Goal: Task Accomplishment & Management: Manage account settings

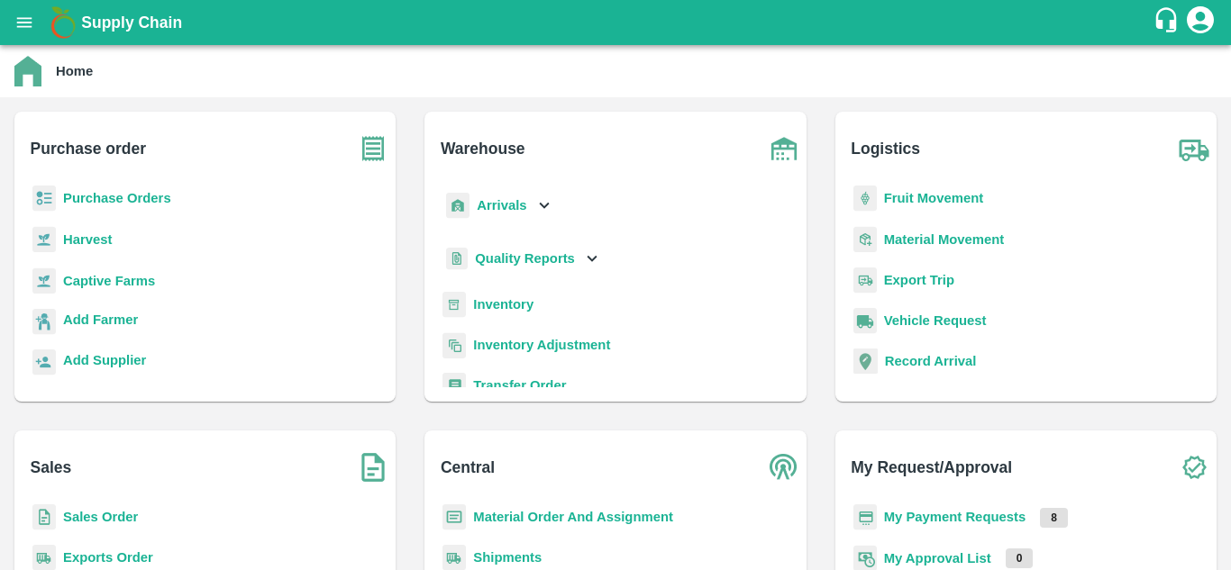
click at [110, 195] on b "Purchase Orders" at bounding box center [117, 198] width 108 height 14
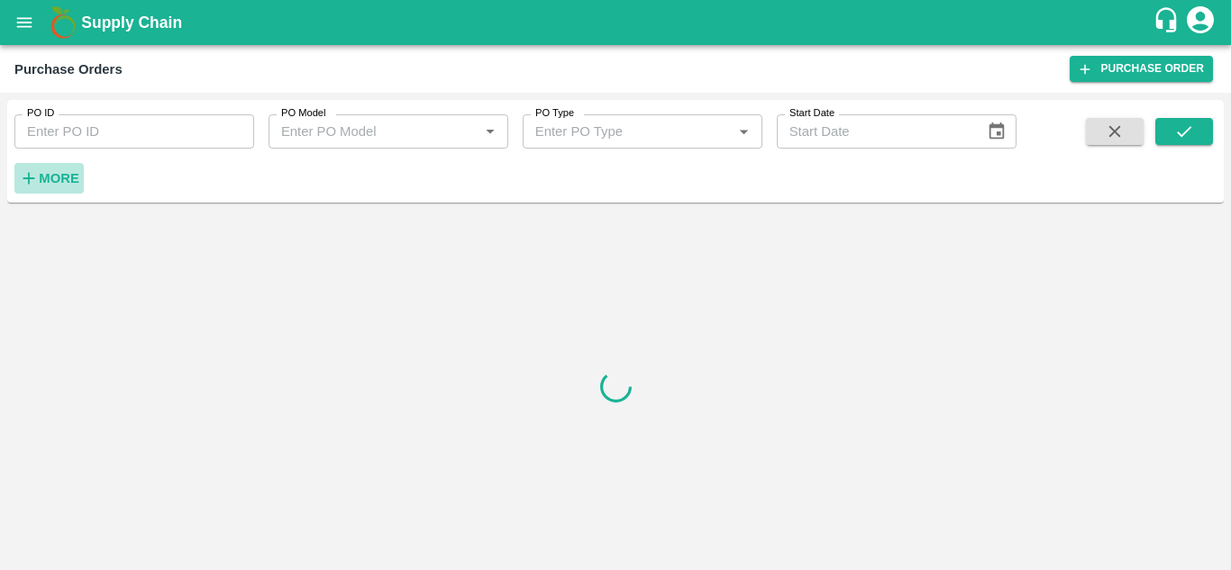
click at [43, 172] on strong "More" at bounding box center [59, 178] width 41 height 14
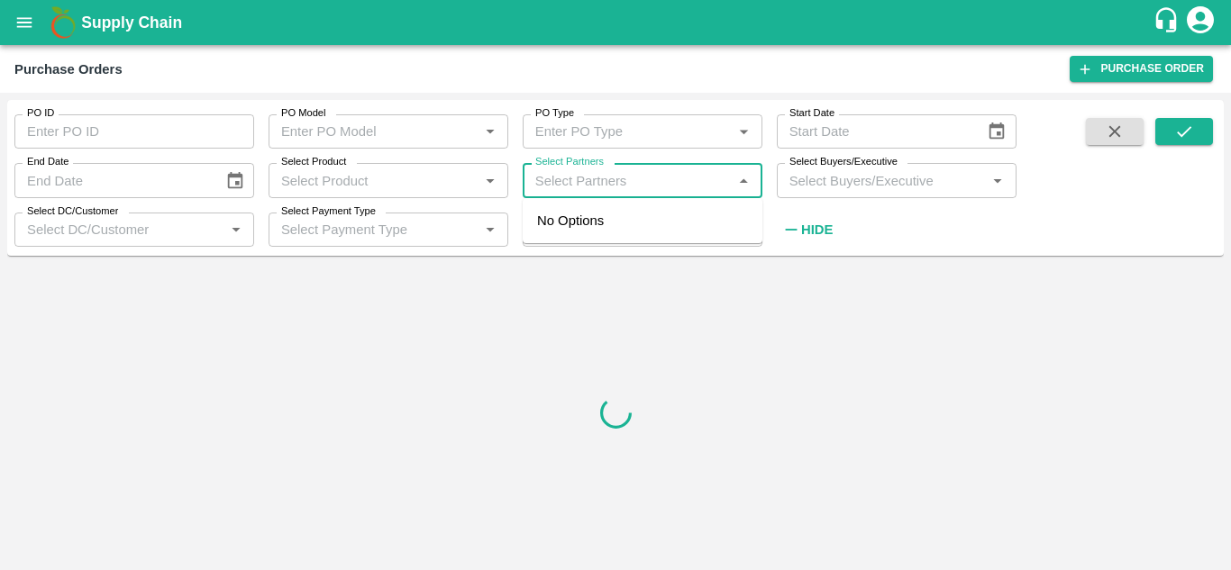
click at [617, 174] on input "Select Partners" at bounding box center [627, 179] width 199 height 23
paste input "9900645056"
click at [568, 243] on div "No Options" at bounding box center [643, 220] width 240 height 45
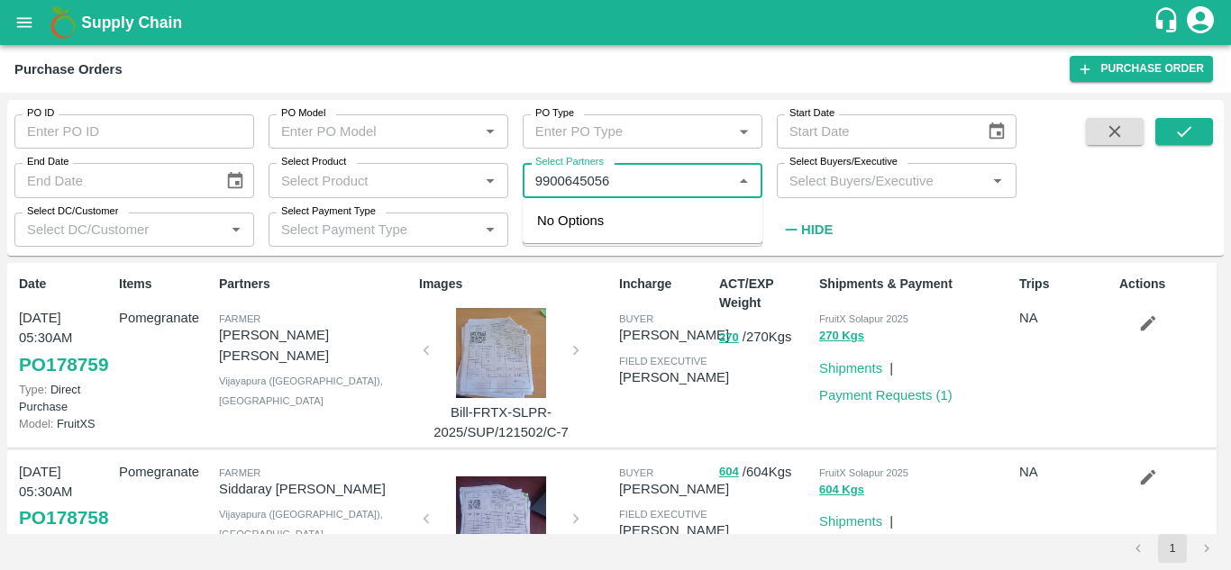
click at [630, 178] on input "Select Partners" at bounding box center [627, 179] width 199 height 23
type input "9"
paste input "9900645056"
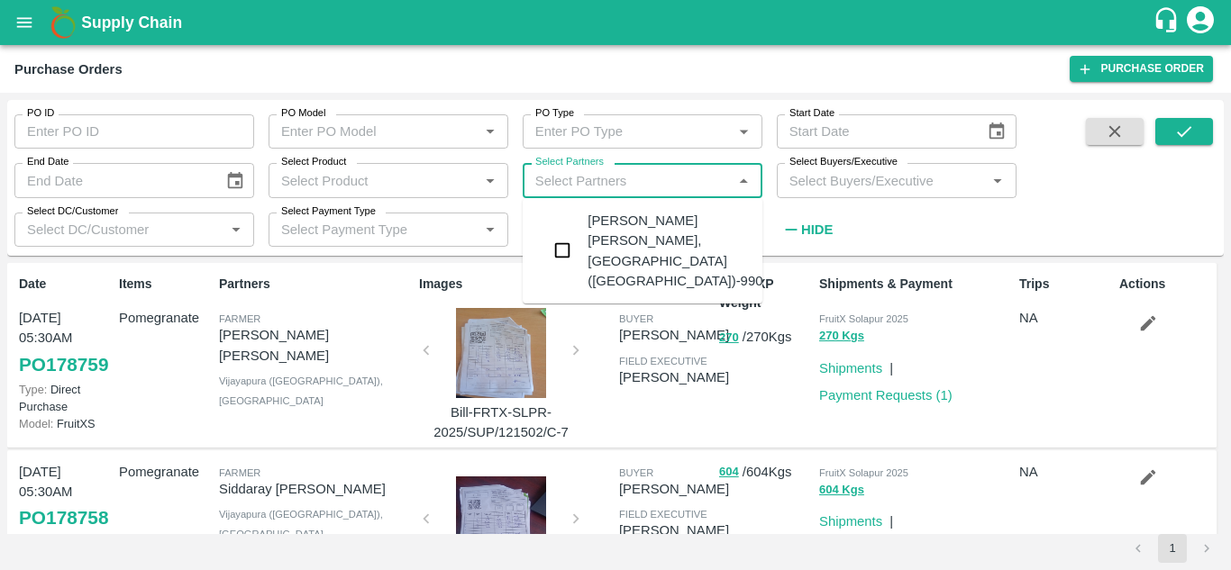
type input "9900645056"
click at [573, 241] on input "checkbox" at bounding box center [562, 250] width 36 height 36
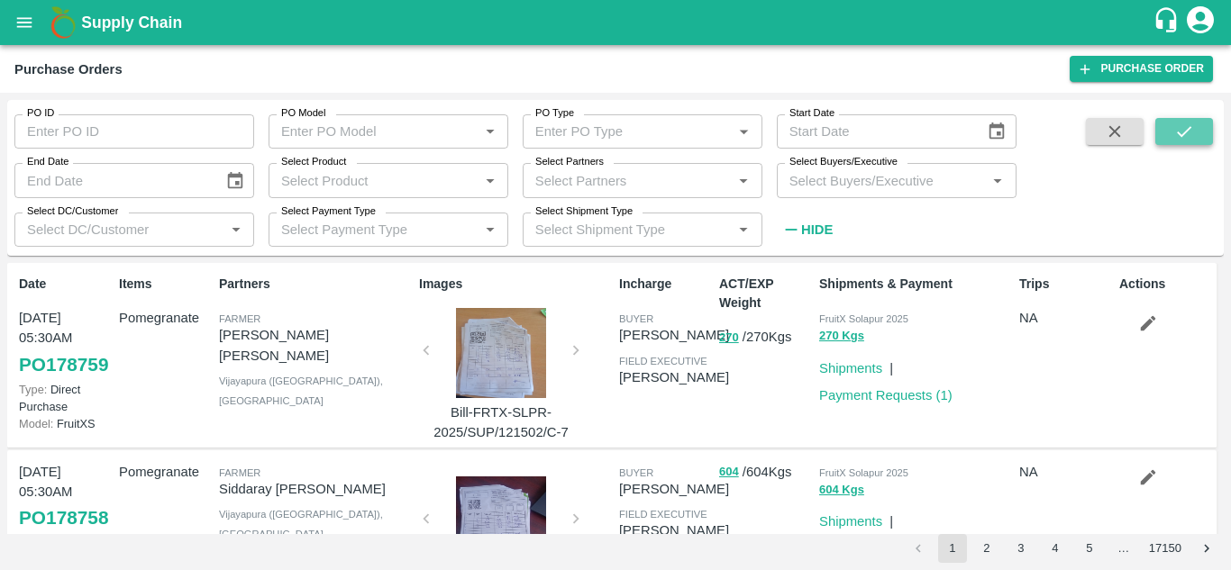
click at [1175, 136] on icon "submit" at bounding box center [1184, 132] width 20 height 20
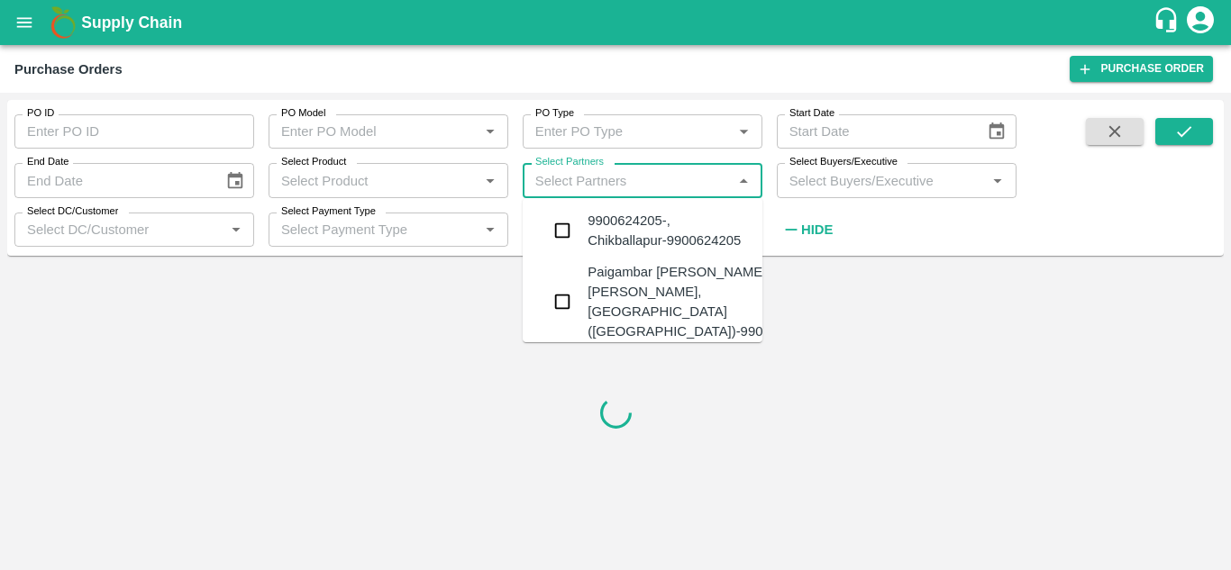
click at [590, 172] on input "Select Partners" at bounding box center [627, 179] width 199 height 23
paste input "9900645056"
type input "9900645056"
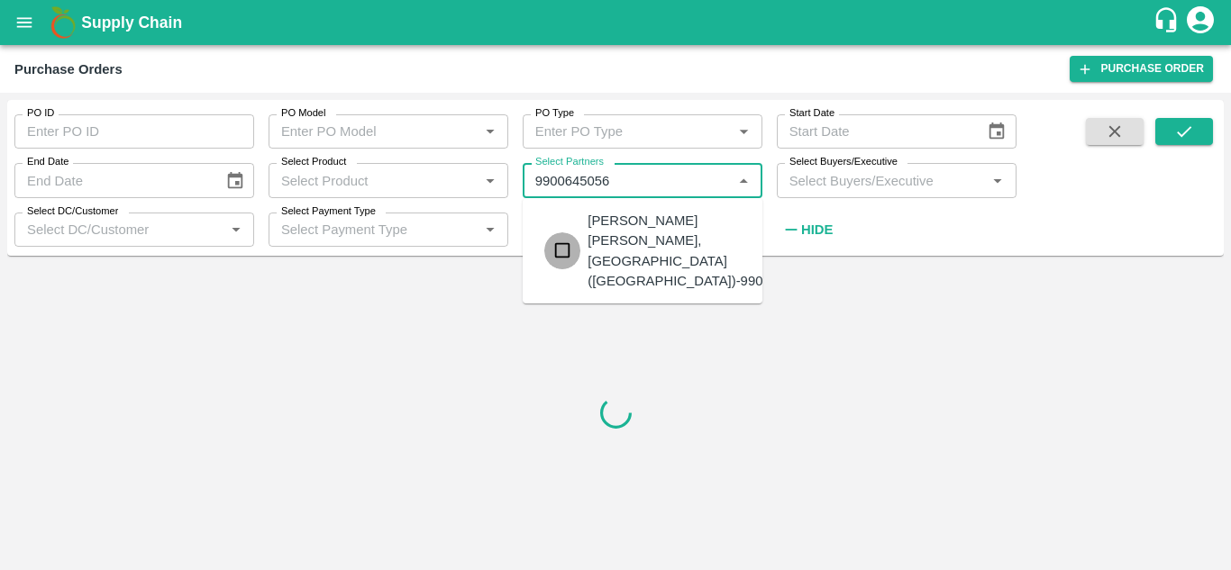
click at [564, 241] on input "checkbox" at bounding box center [562, 250] width 36 height 36
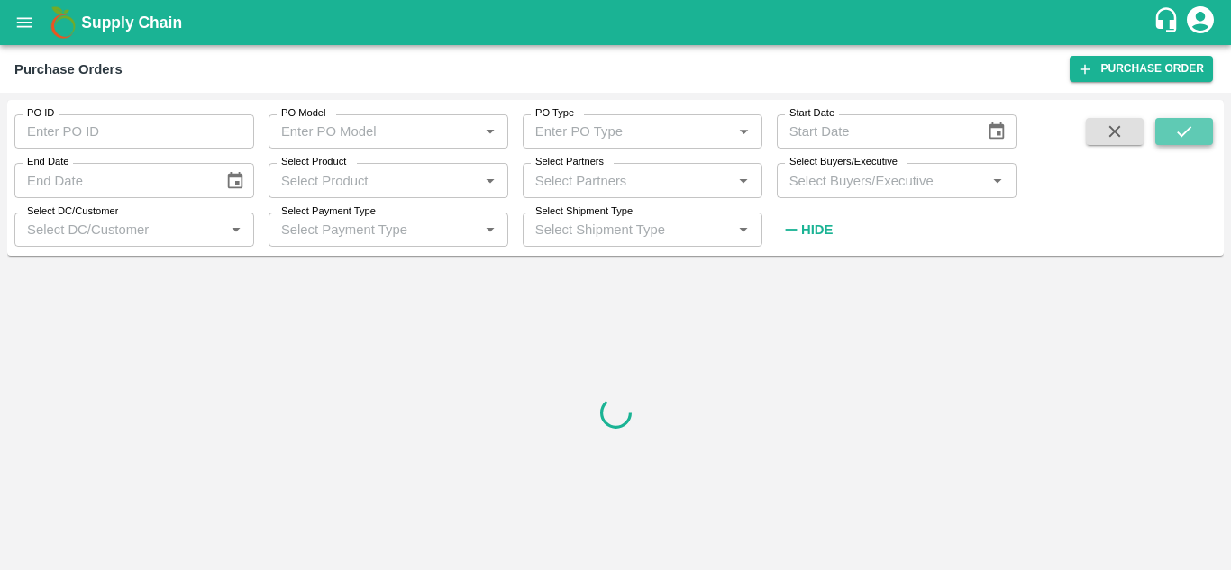
click at [1200, 130] on button "submit" at bounding box center [1184, 131] width 58 height 27
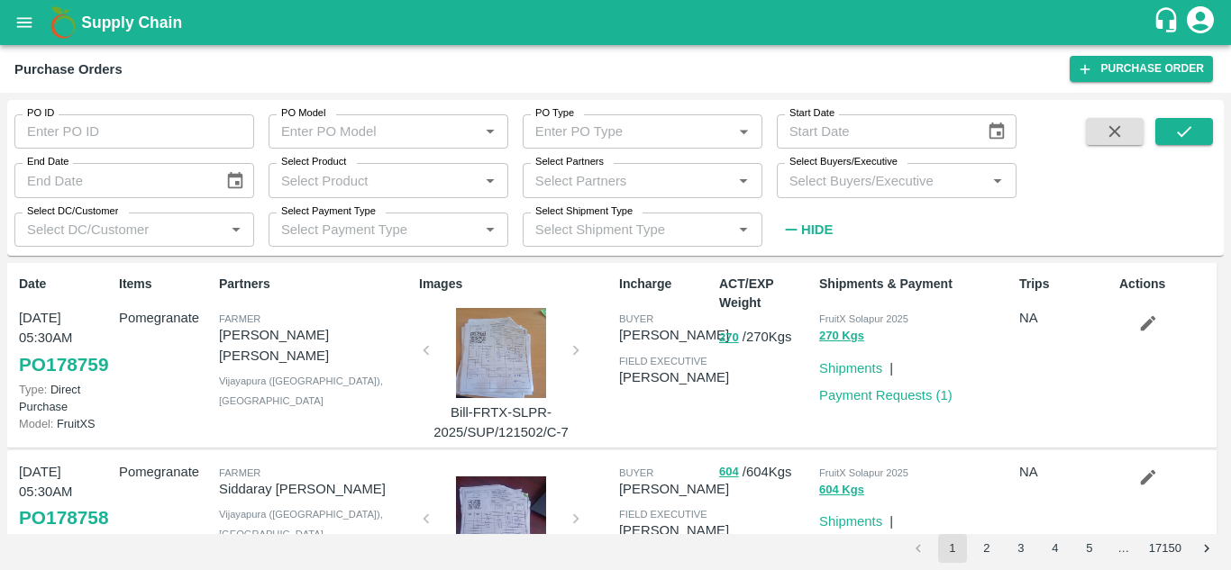
click at [582, 178] on input "Select Partners" at bounding box center [627, 179] width 199 height 23
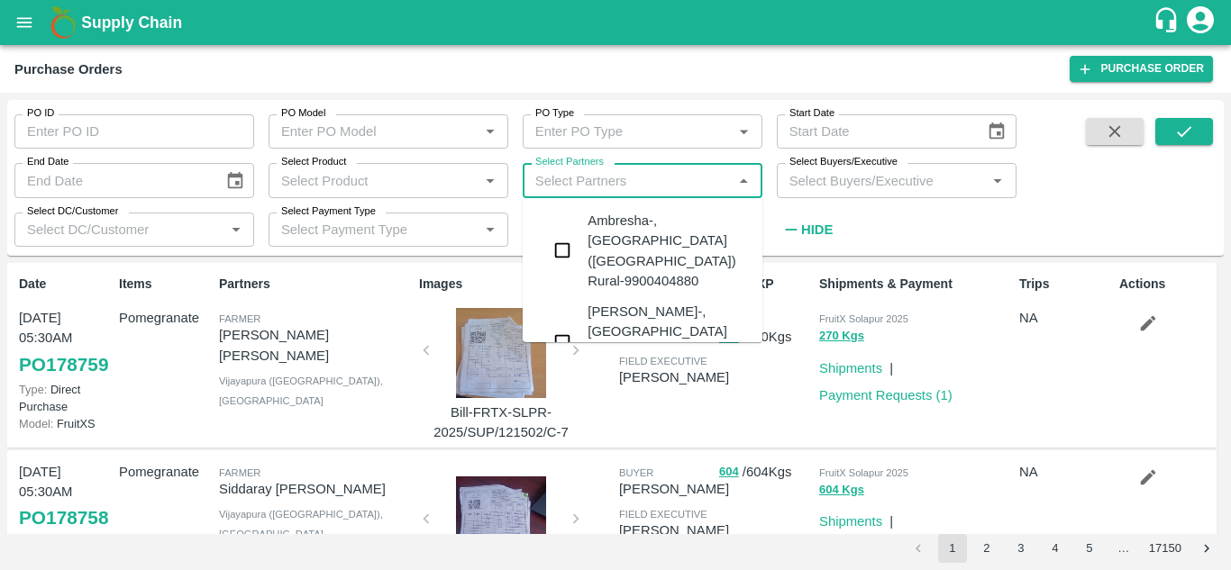
paste input "9900645056"
type input "9900645056"
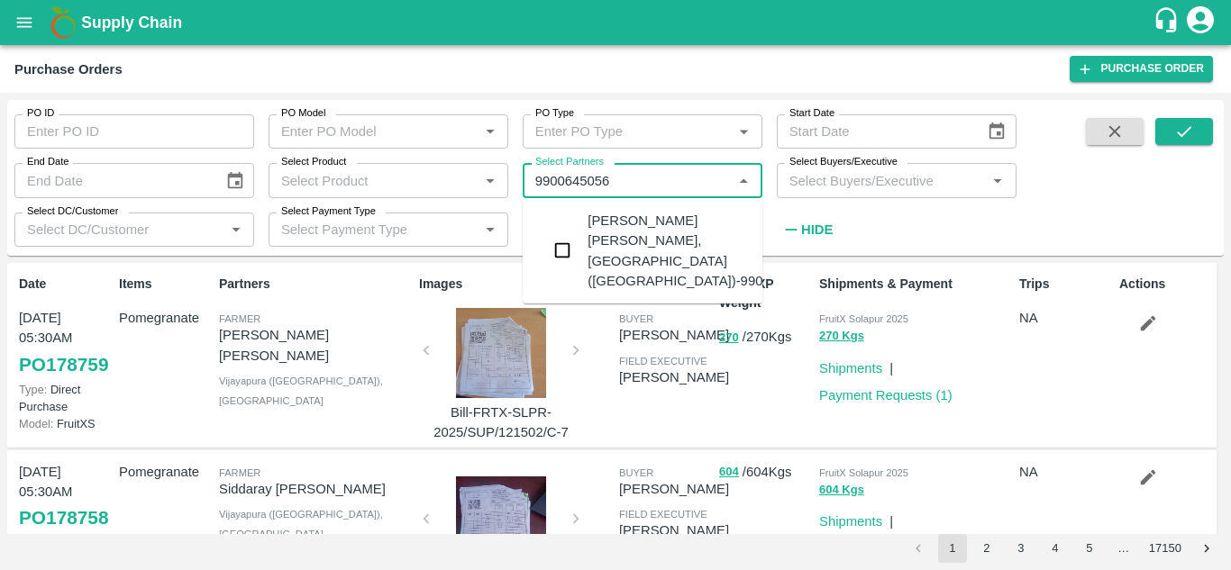
drag, startPoint x: 582, startPoint y: 178, endPoint x: 567, endPoint y: 240, distance: 63.2
click at [567, 240] on body "Supply Chain Purchase Orders Purchase Order PO ID PO ID PO Model PO Model   * P…" at bounding box center [615, 285] width 1231 height 570
click at [567, 240] on input "checkbox" at bounding box center [562, 250] width 36 height 36
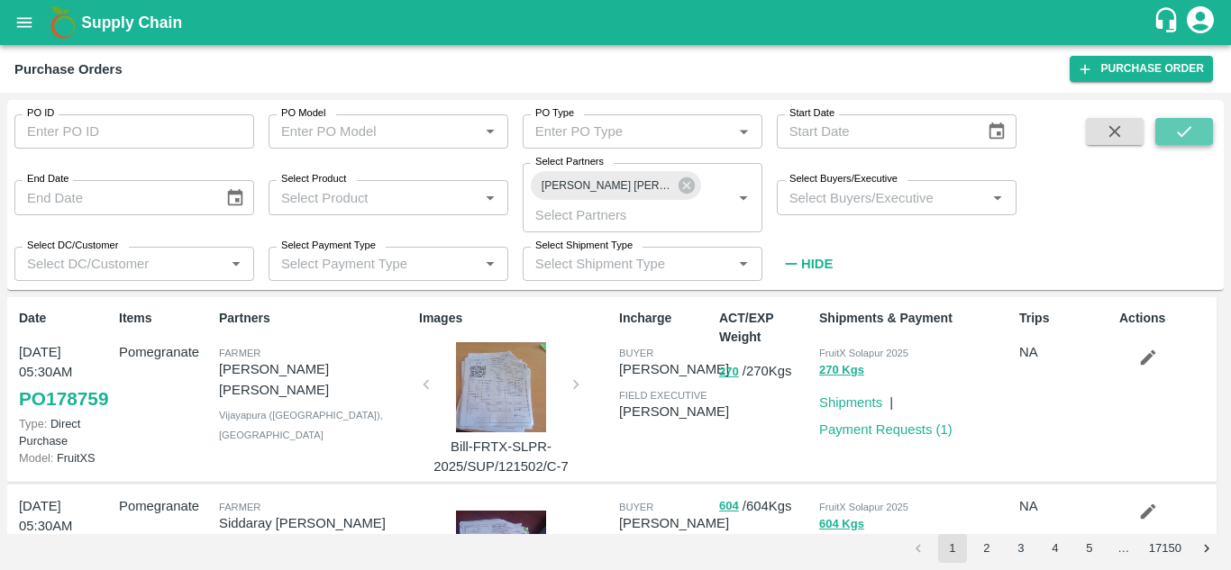
click at [1174, 141] on icon "submit" at bounding box center [1184, 132] width 20 height 20
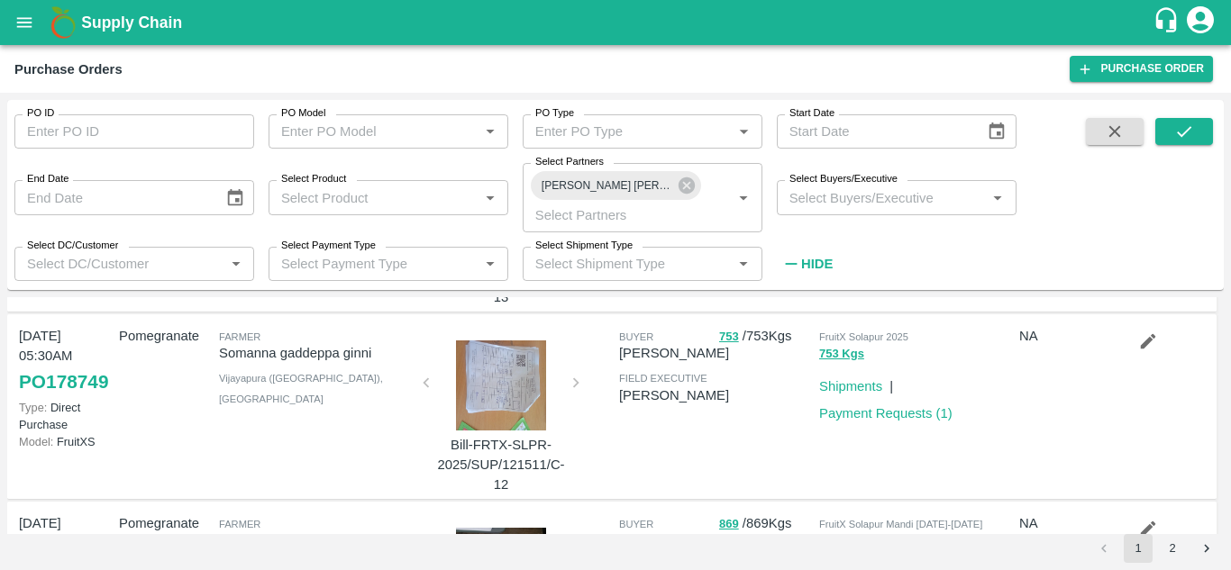
scroll to position [192, 0]
click at [514, 390] on div at bounding box center [500, 384] width 135 height 90
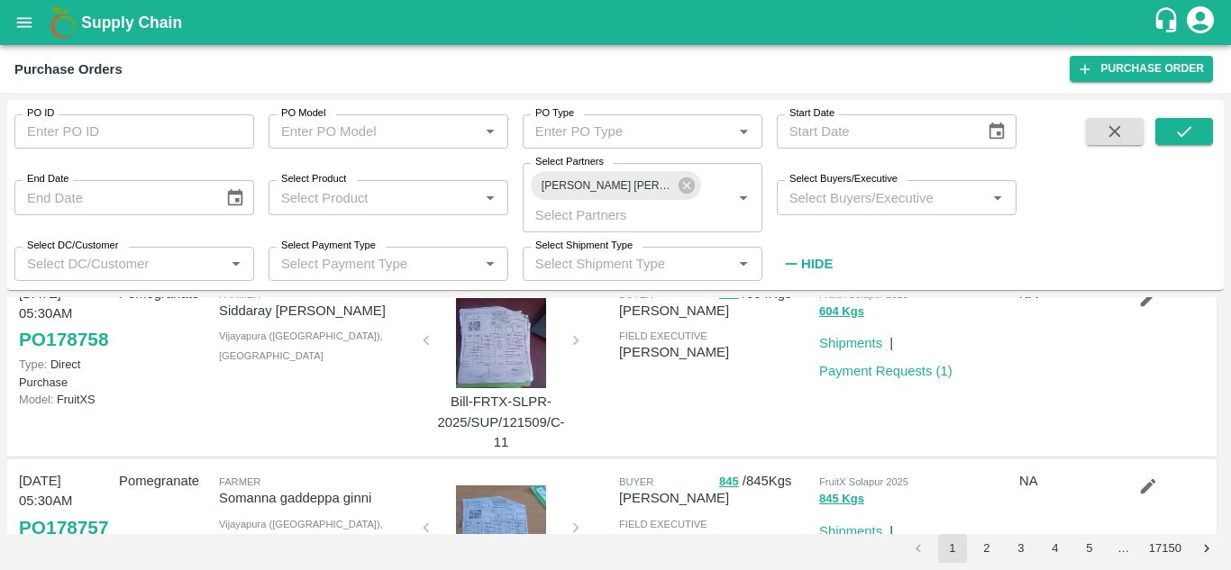
scroll to position [0, 0]
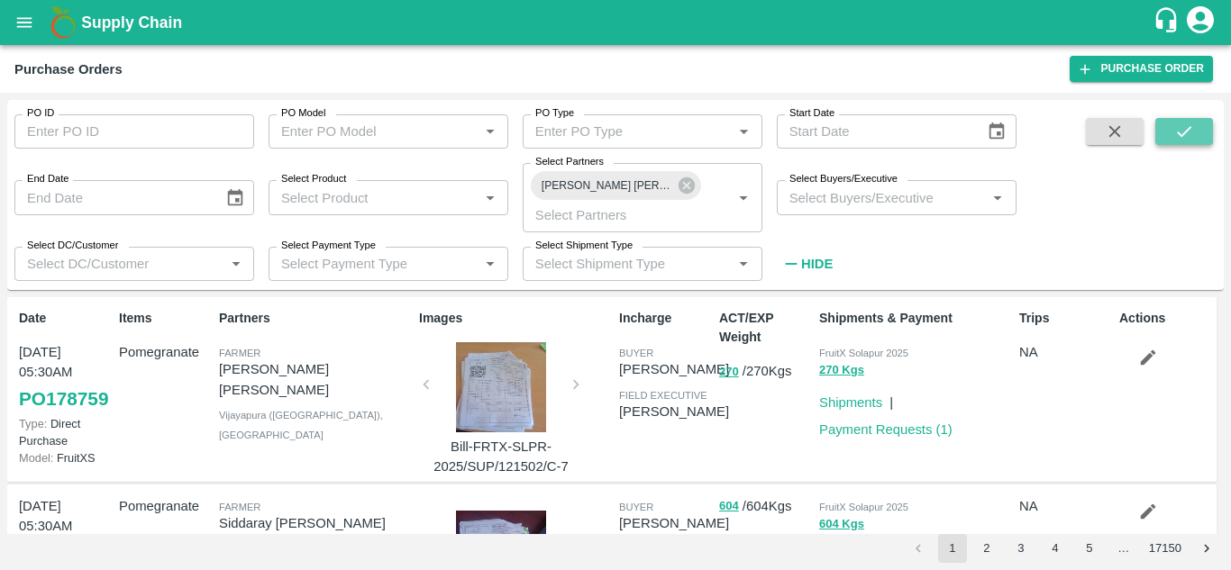
click at [1169, 136] on button "submit" at bounding box center [1184, 131] width 58 height 27
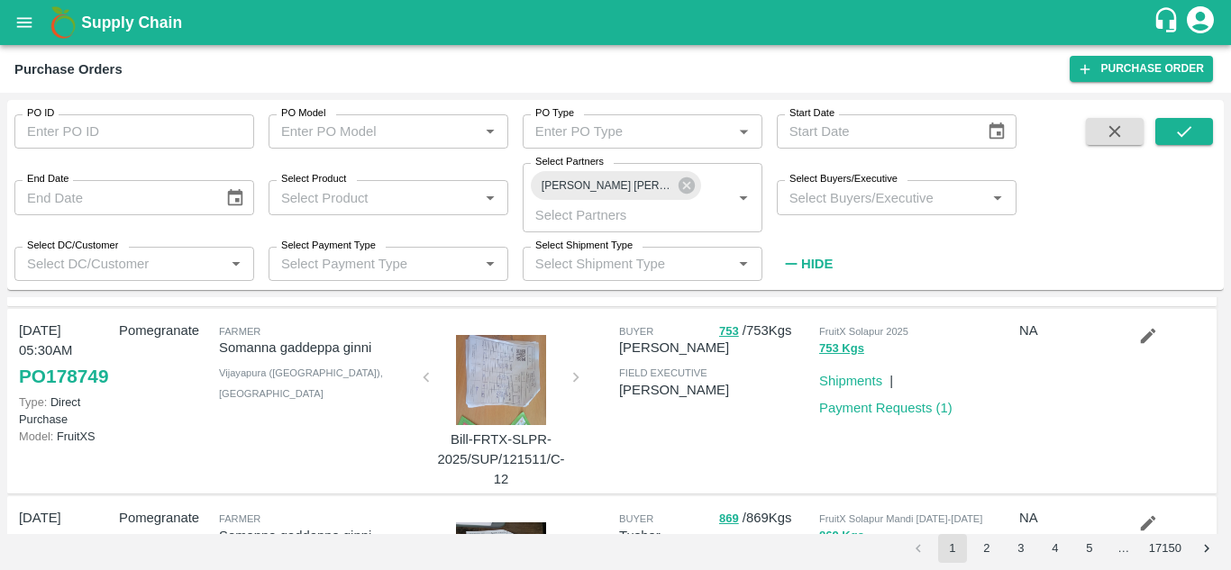
scroll to position [195, 0]
click at [869, 414] on link "Payment Requests ( 1 )" at bounding box center [885, 409] width 133 height 14
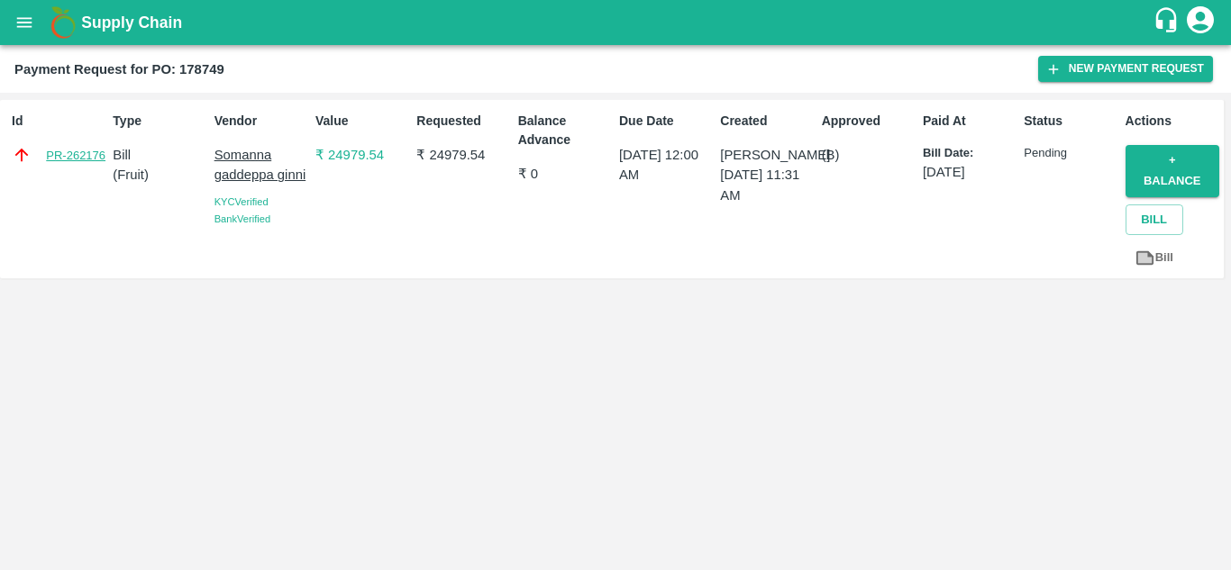
click at [63, 157] on link "PR-262176" at bounding box center [75, 156] width 59 height 18
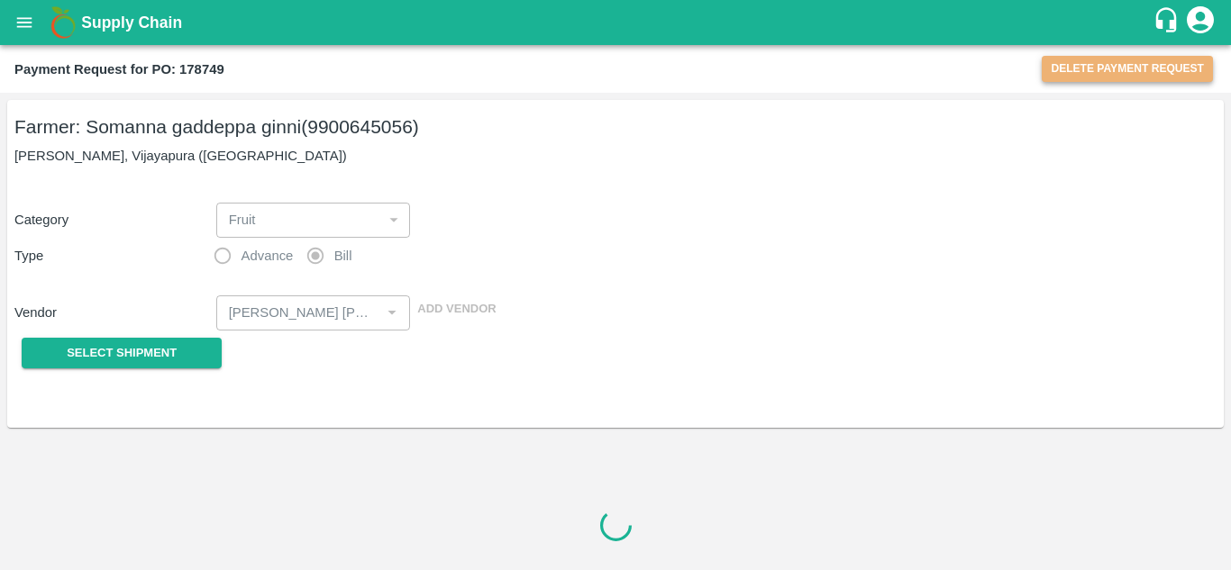
click at [1077, 77] on button "Delete Payment Request" at bounding box center [1127, 69] width 171 height 26
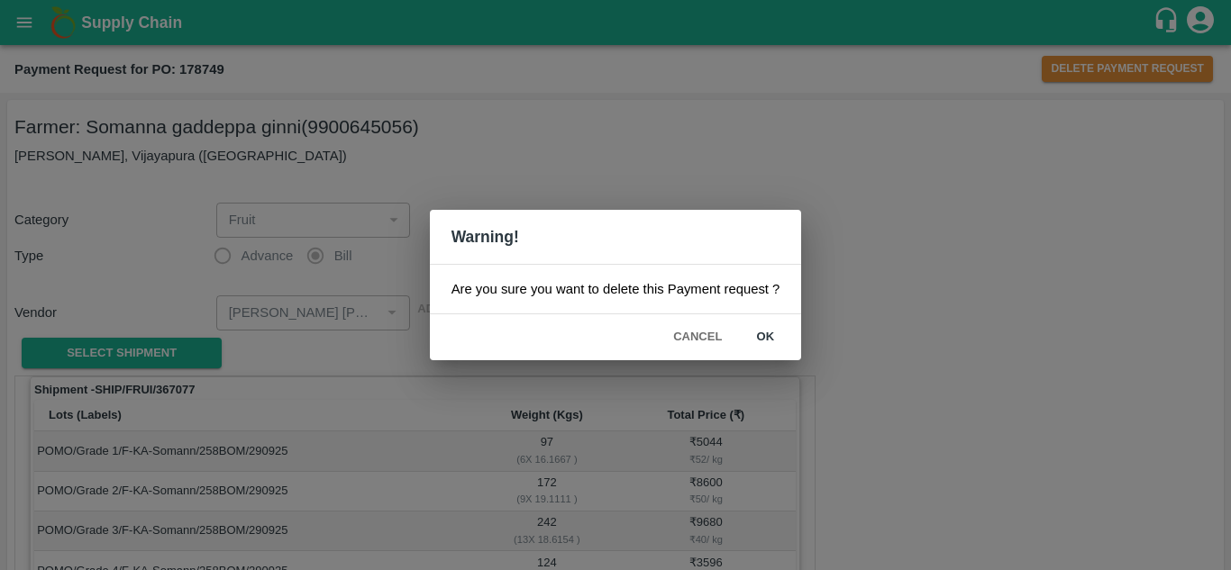
click at [761, 337] on button "ok" at bounding box center [765, 338] width 58 height 32
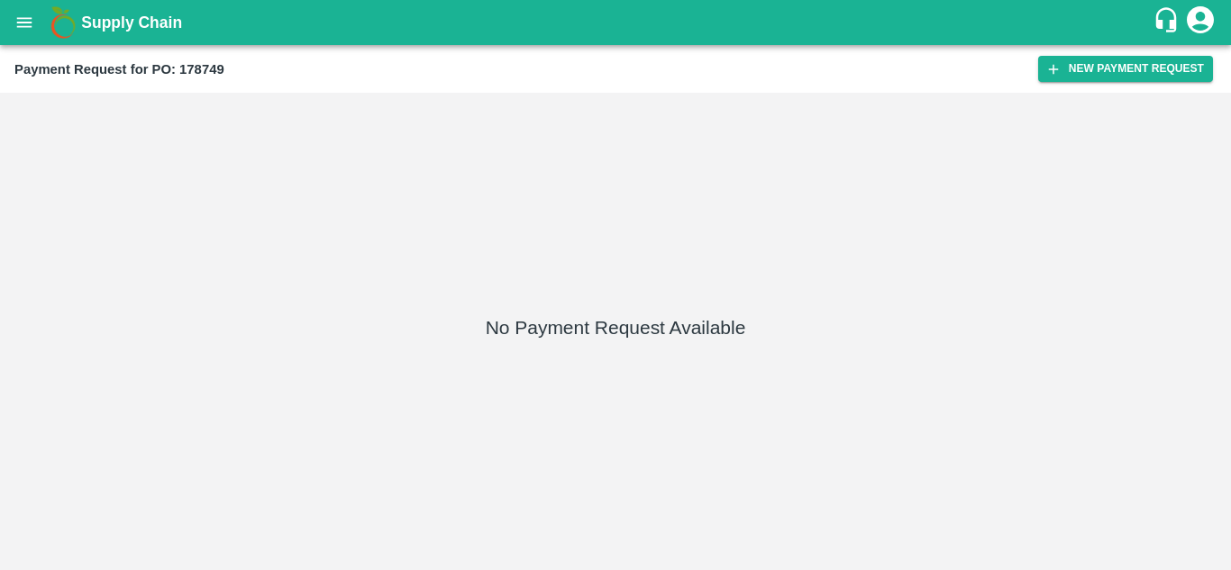
click at [34, 27] on icon "open drawer" at bounding box center [24, 23] width 20 height 20
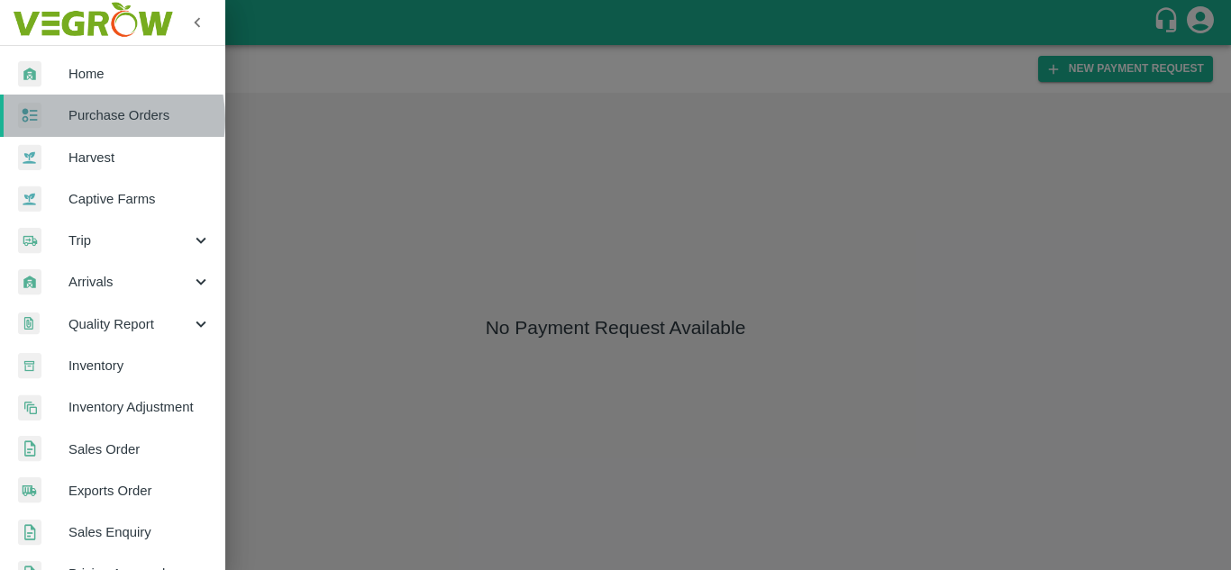
click at [89, 119] on span "Purchase Orders" at bounding box center [139, 115] width 142 height 20
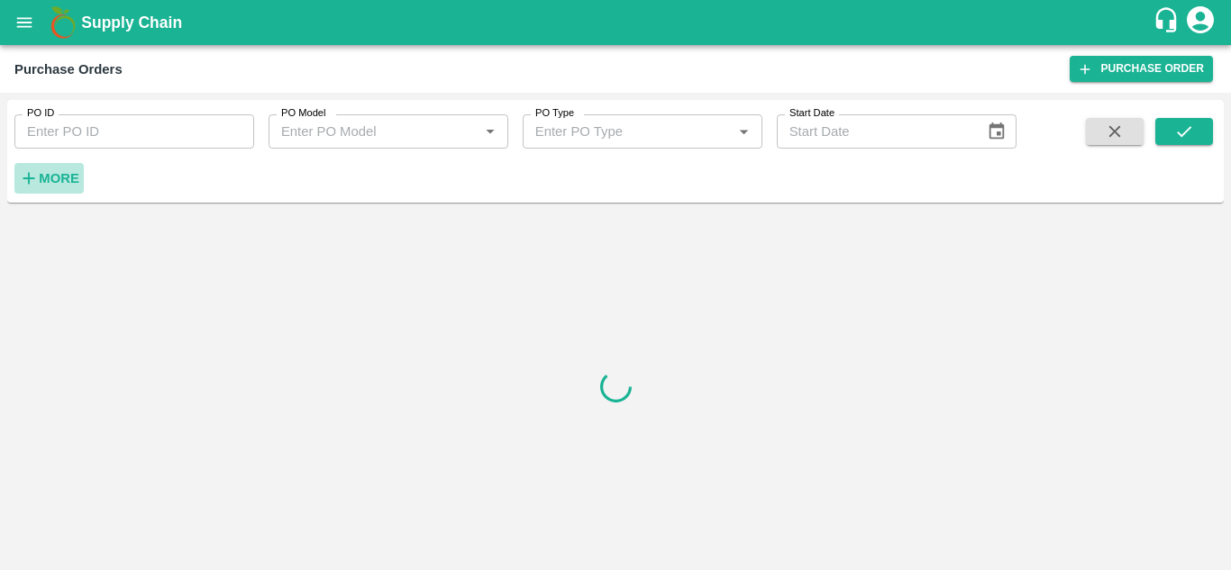
click at [66, 181] on strong "More" at bounding box center [59, 178] width 41 height 14
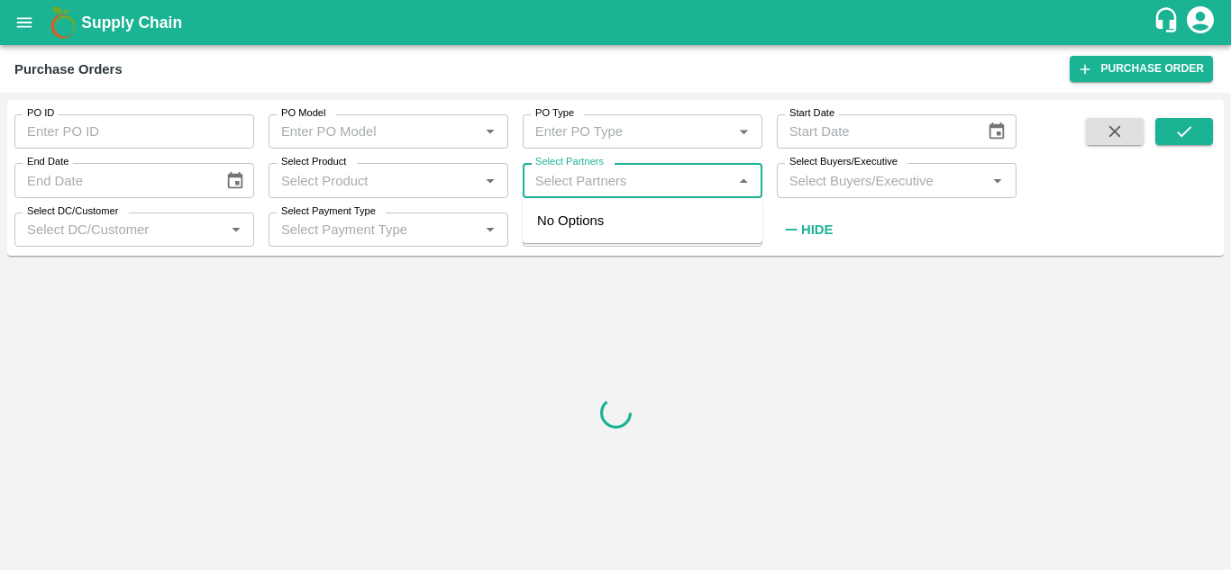
click at [641, 187] on input "Select Partners" at bounding box center [627, 179] width 199 height 23
paste input "9900645056"
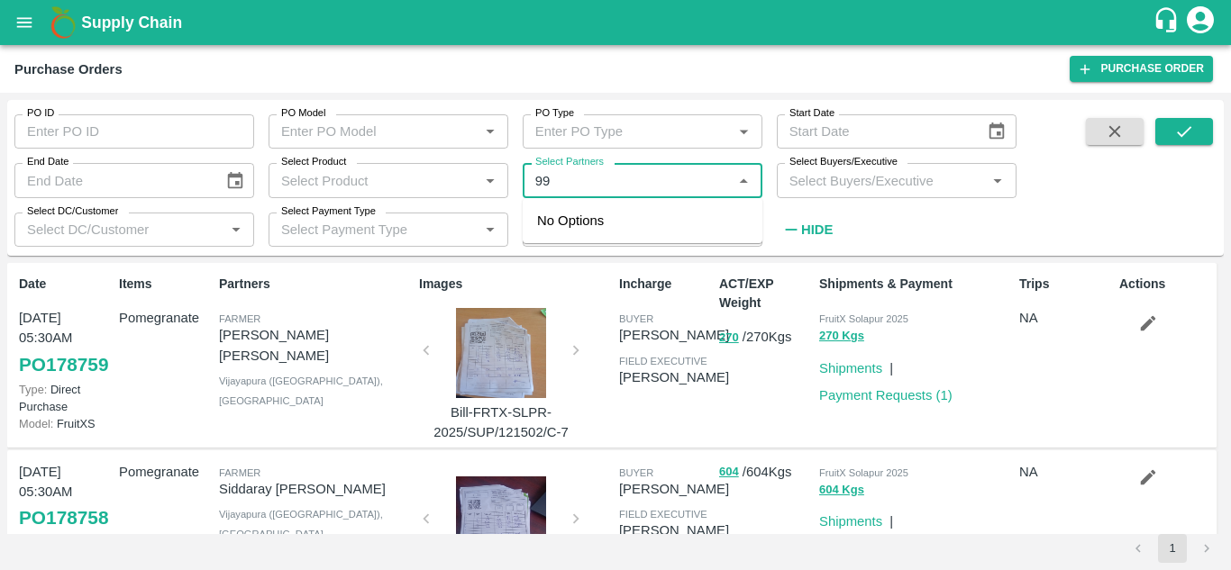
type input "9"
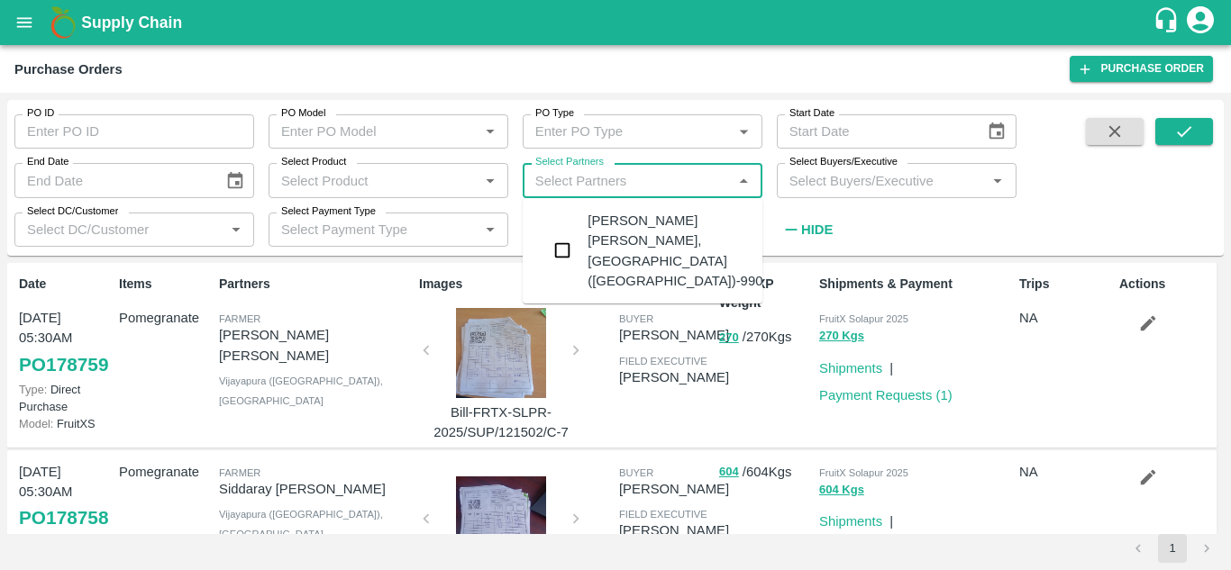
paste input "9900645056"
type input "9900645056"
click at [562, 242] on input "checkbox" at bounding box center [562, 250] width 36 height 36
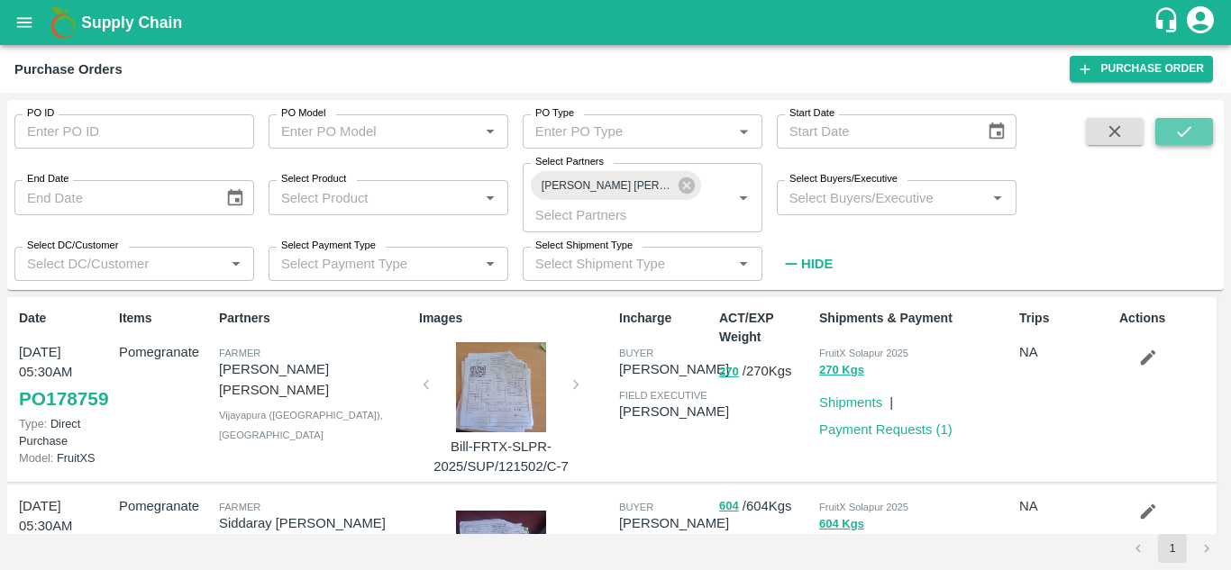
click at [1208, 132] on button "submit" at bounding box center [1184, 131] width 58 height 27
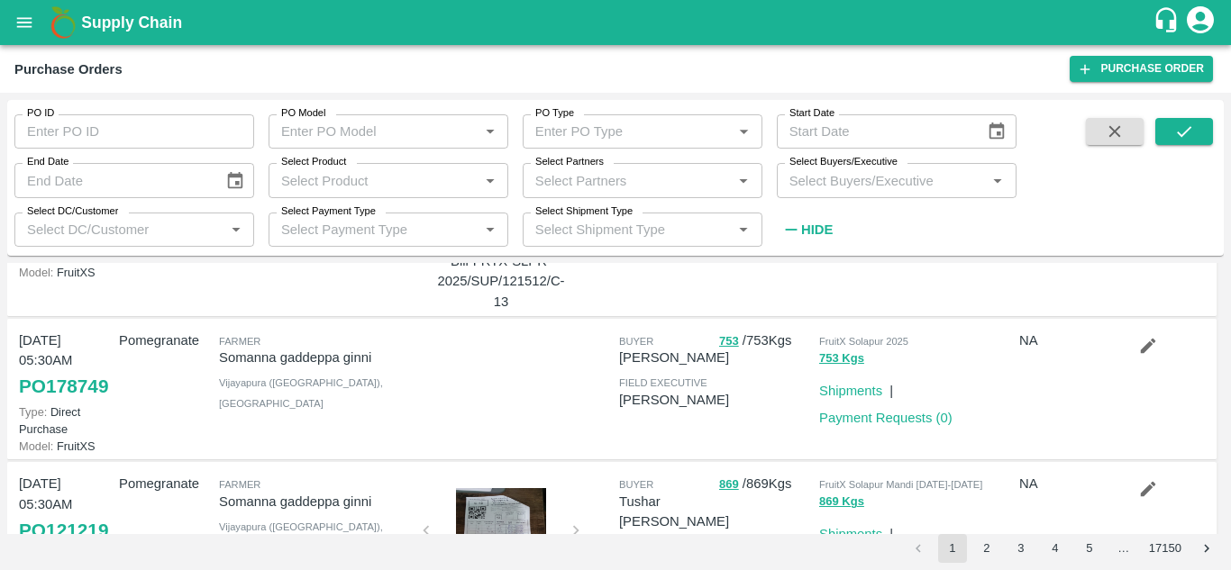
scroll to position [152, 0]
click at [1141, 353] on icon "button" at bounding box center [1148, 345] width 15 height 15
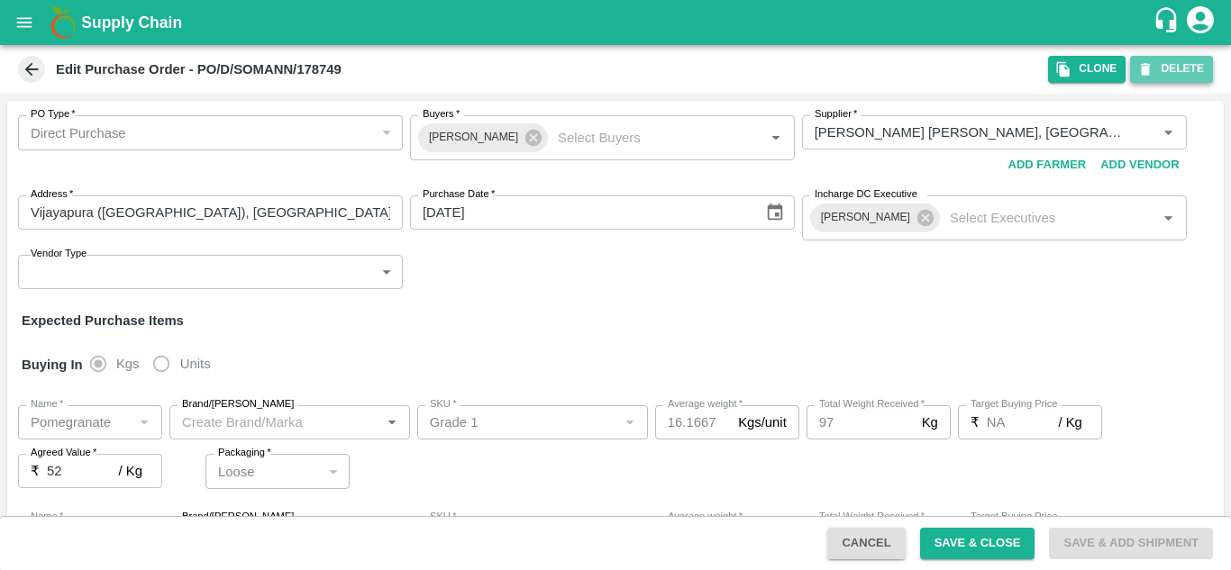
click at [1167, 68] on button "DELETE" at bounding box center [1171, 69] width 83 height 26
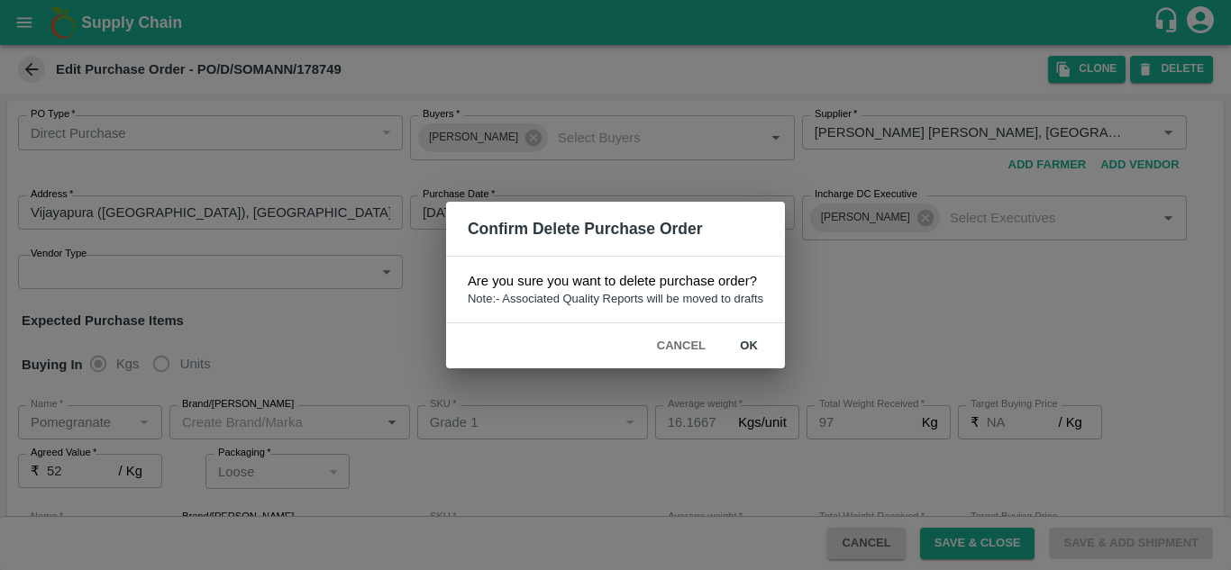
click at [750, 345] on button "ok" at bounding box center [749, 347] width 58 height 32
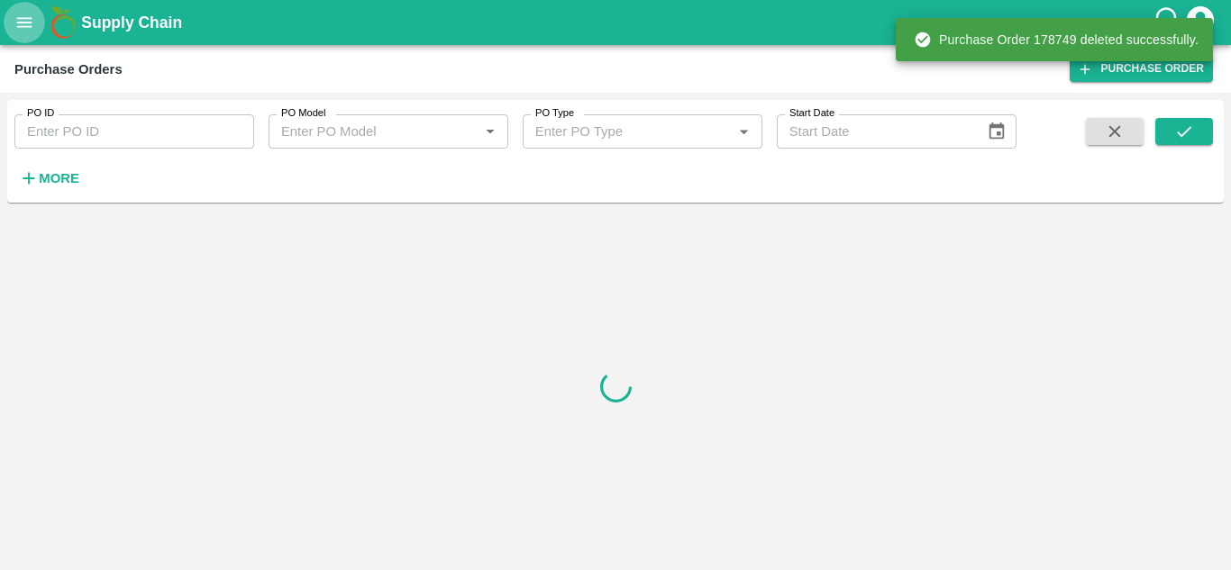
click at [26, 41] on button "open drawer" at bounding box center [24, 22] width 41 height 41
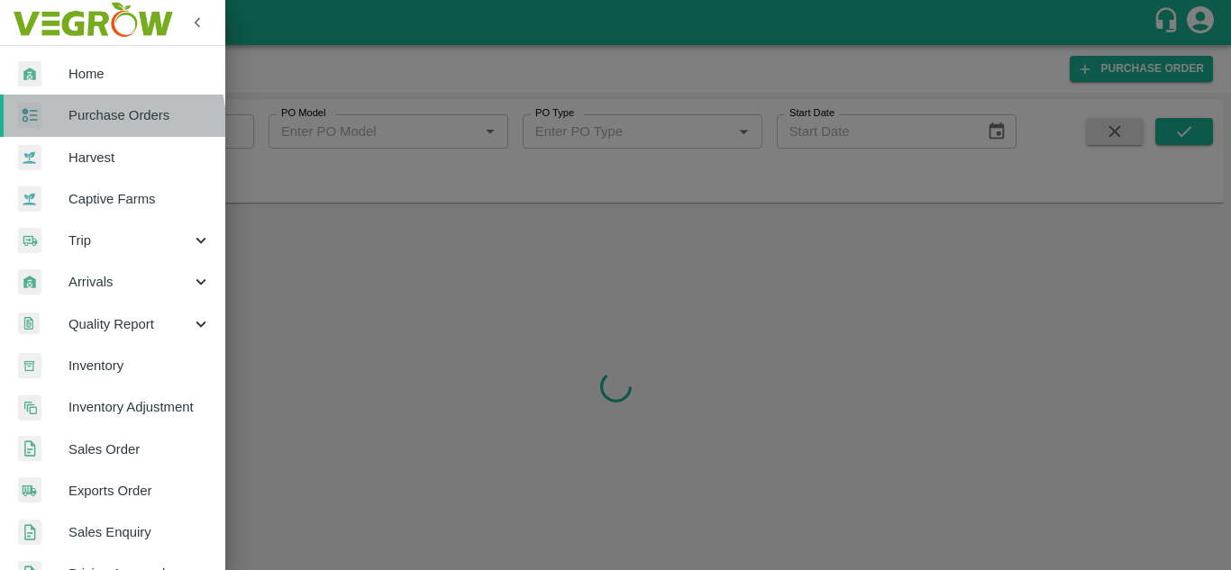
click at [106, 123] on span "Purchase Orders" at bounding box center [139, 115] width 142 height 20
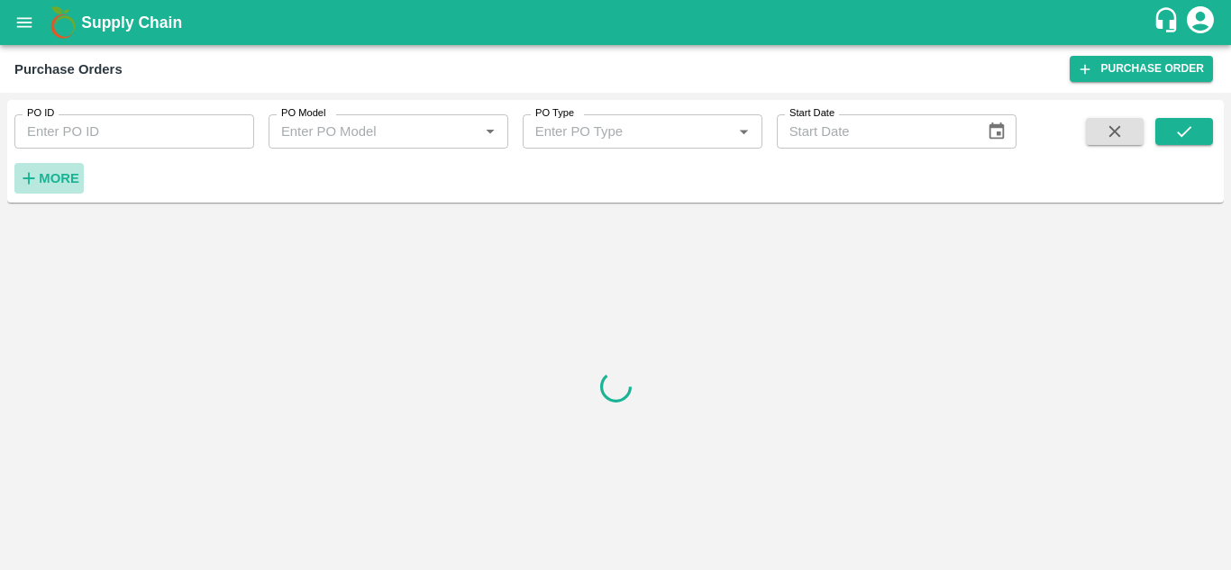
click at [41, 177] on strong "More" at bounding box center [59, 178] width 41 height 14
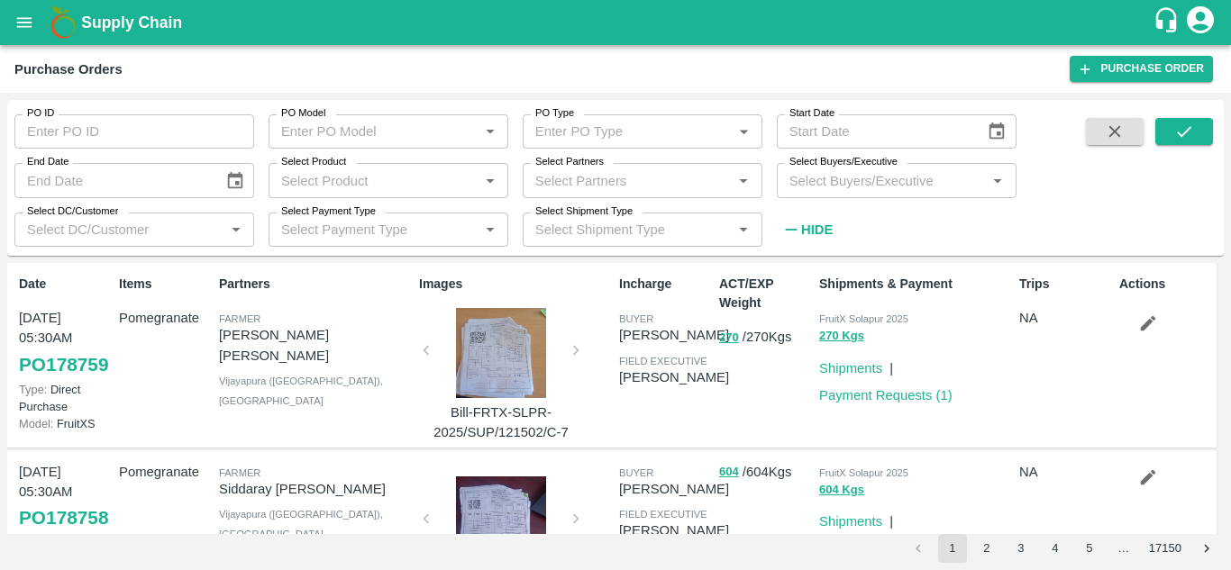
click at [29, 51] on div "Purchase Orders Purchase Order" at bounding box center [615, 69] width 1231 height 48
click at [25, 23] on icon "open drawer" at bounding box center [24, 22] width 15 height 10
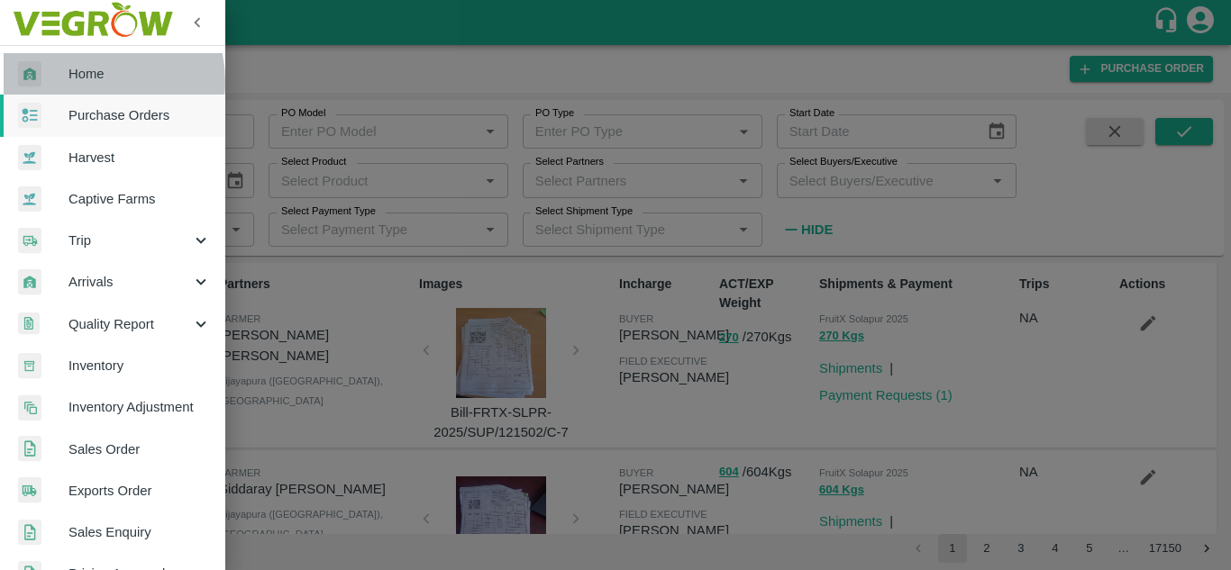
click at [76, 82] on span "Home" at bounding box center [139, 74] width 142 height 20
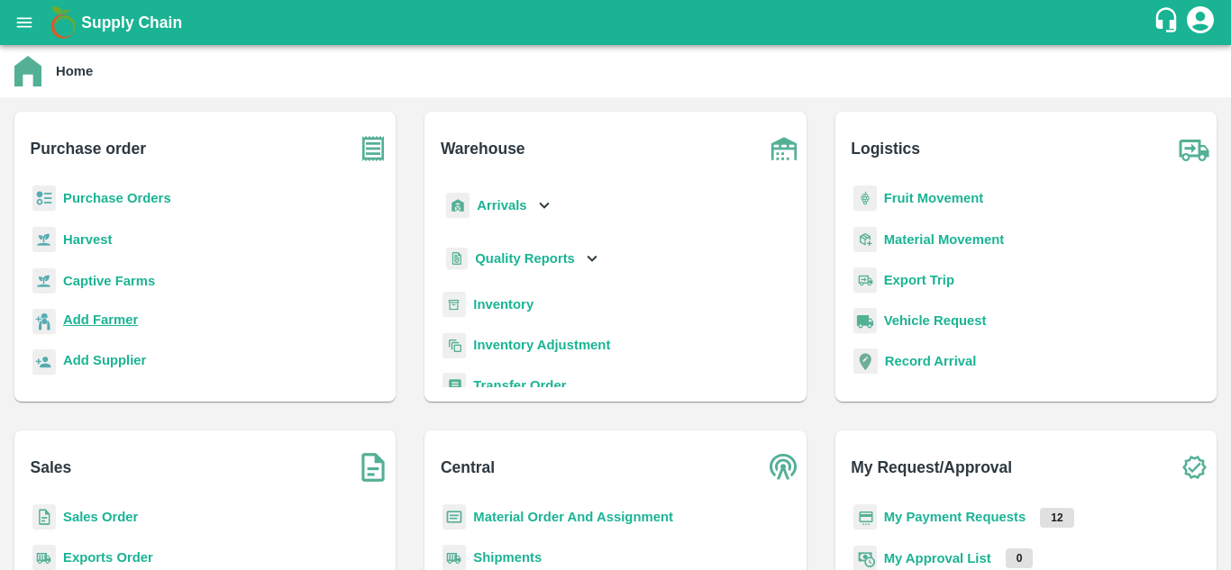
click at [102, 310] on p "Add Farmer" at bounding box center [100, 320] width 75 height 20
